Goal: Information Seeking & Learning: Learn about a topic

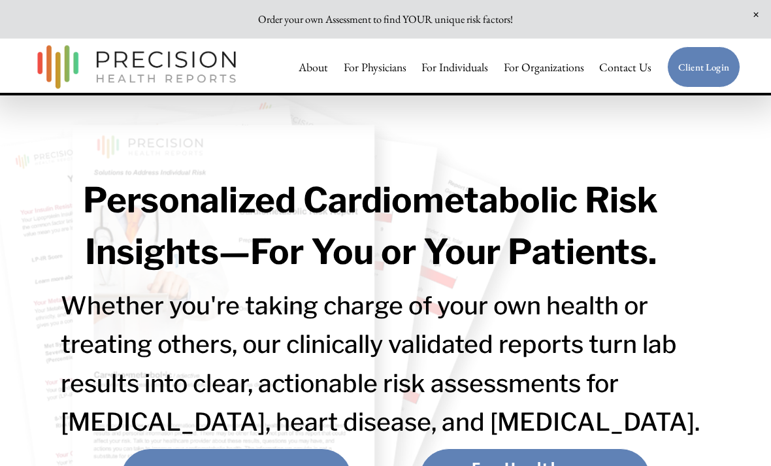
click at [463, 70] on link "For Individuals" at bounding box center [454, 66] width 67 height 25
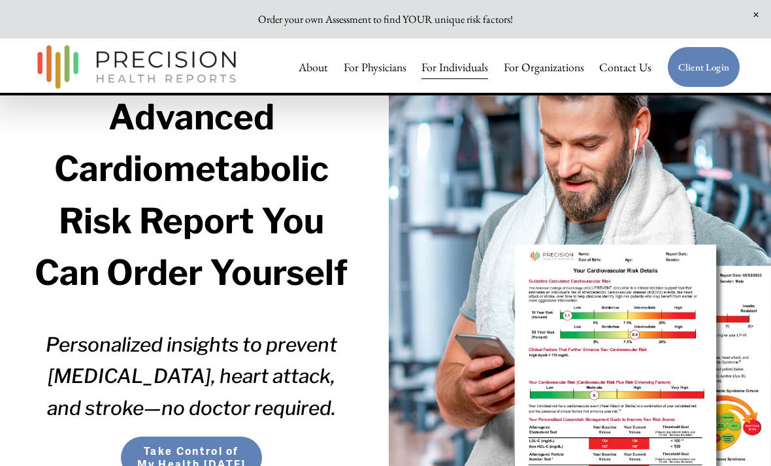
scroll to position [111, 0]
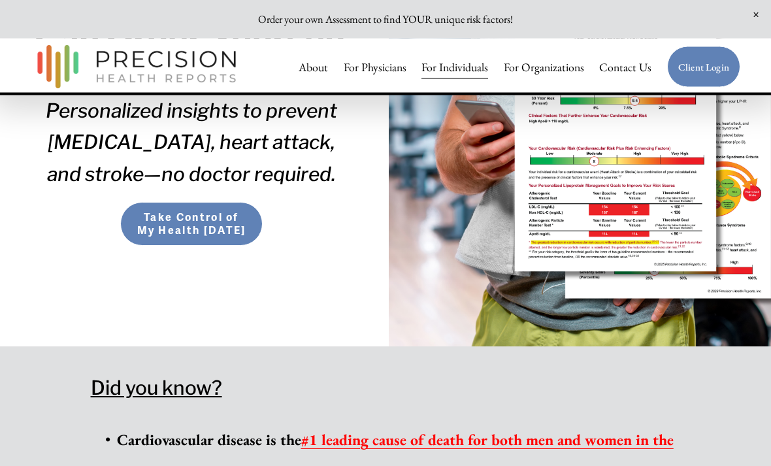
click at [174, 226] on span "Take Control of My Health [DATE]" at bounding box center [191, 225] width 116 height 26
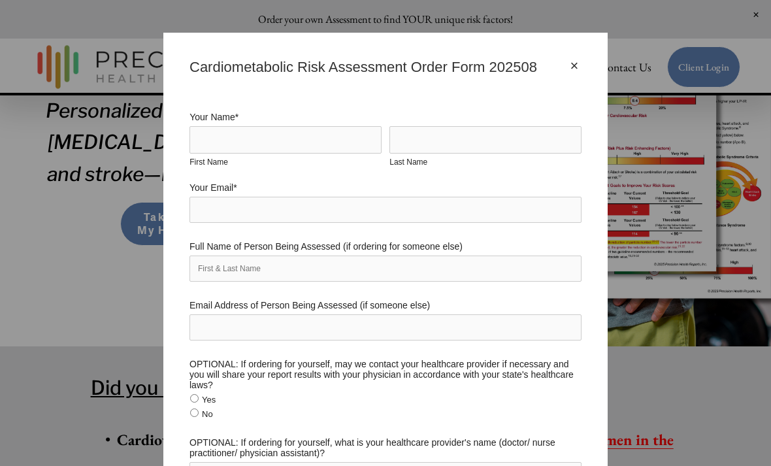
scroll to position [-1, 0]
click at [578, 69] on div "×" at bounding box center [574, 66] width 14 height 14
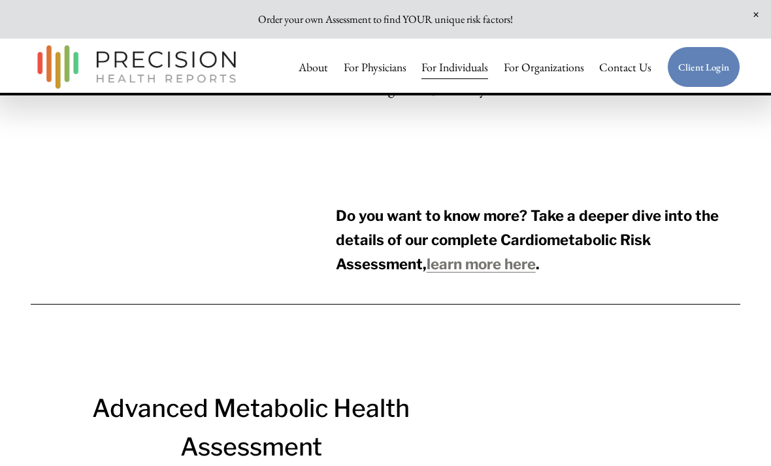
scroll to position [4007, 0]
